Goal: Navigation & Orientation: Find specific page/section

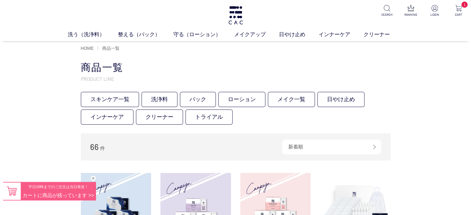
drag, startPoint x: 425, startPoint y: 71, endPoint x: 404, endPoint y: 63, distance: 22.8
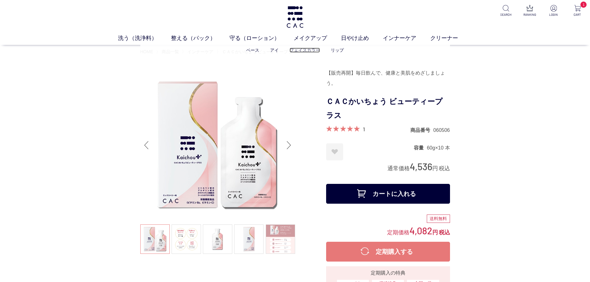
click at [311, 52] on link "フェイスカラー" at bounding box center [304, 50] width 30 height 5
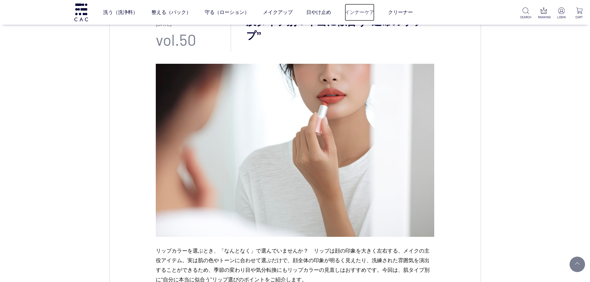
click at [346, 16] on link "インナーケア" at bounding box center [359, 12] width 30 height 17
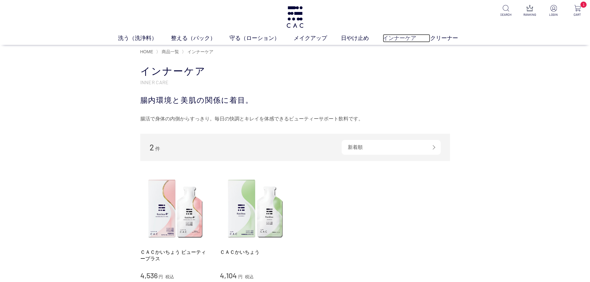
click at [403, 35] on link "インナーケア" at bounding box center [406, 38] width 47 height 8
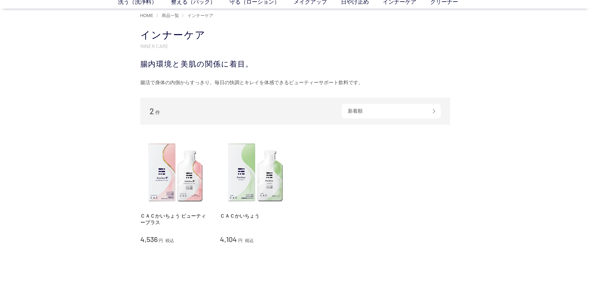
scroll to position [124, 0]
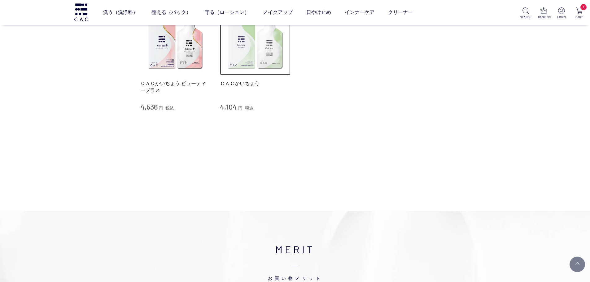
click at [271, 63] on img at bounding box center [255, 40] width 71 height 71
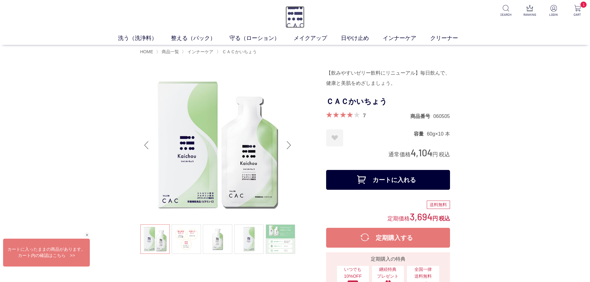
click at [293, 14] on img at bounding box center [294, 17] width 19 height 22
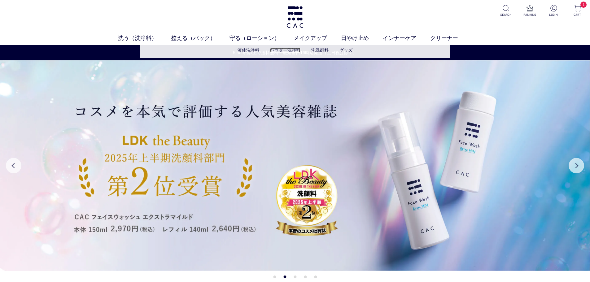
click at [288, 50] on link "パウダー洗浄料" at bounding box center [285, 50] width 30 height 5
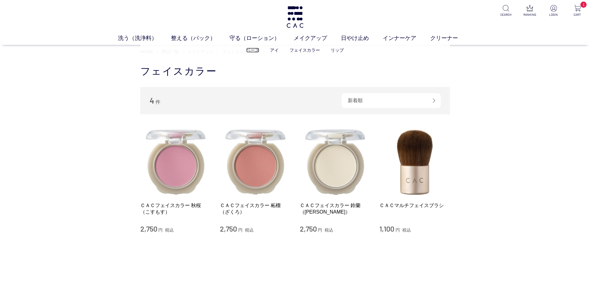
click at [255, 51] on link "ベース" at bounding box center [252, 50] width 13 height 5
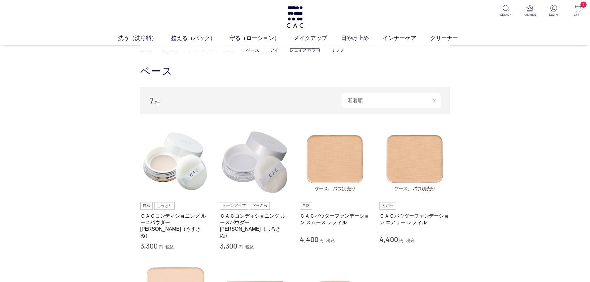
click at [304, 48] on link "フェイスカラー" at bounding box center [304, 50] width 30 height 5
